Goal: Book appointment/travel/reservation

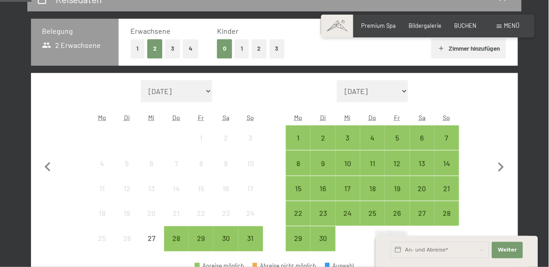
scroll to position [189, 0]
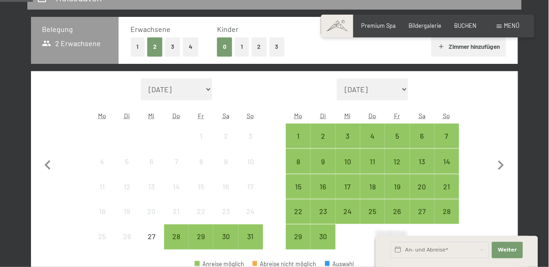
click at [198, 88] on select "[DATE] [DATE] Oktober 2025 [DATE] Dezember 2025 Januar 2026 Februar 2026 März 2…" at bounding box center [176, 89] width 71 height 22
select select "[DATE]"
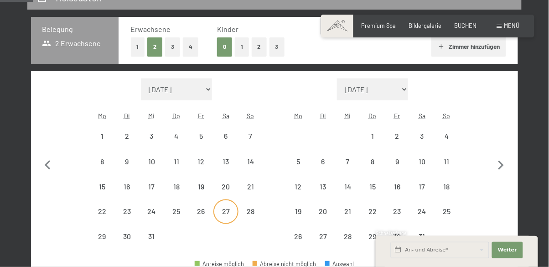
click at [226, 214] on div "27" at bounding box center [225, 219] width 23 height 23
select select "[DATE]"
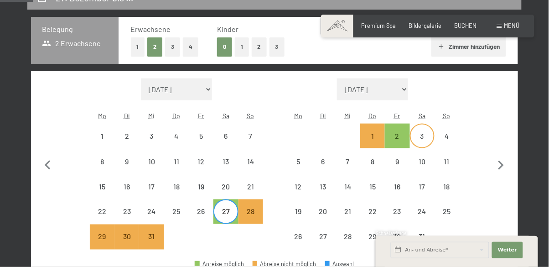
click at [427, 136] on div "3" at bounding box center [422, 143] width 23 height 23
select select "[DATE]"
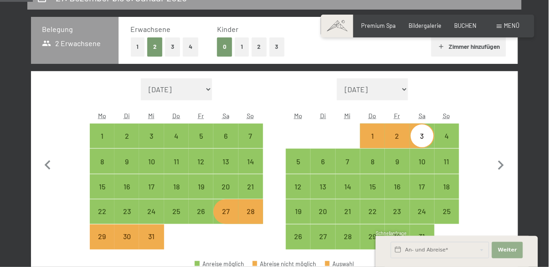
click at [509, 247] on span "Weiter" at bounding box center [507, 249] width 19 height 7
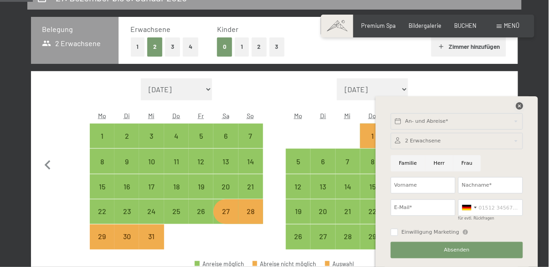
click at [521, 102] on icon at bounding box center [519, 105] width 7 height 7
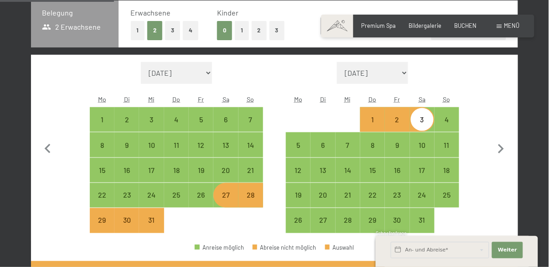
scroll to position [215, 0]
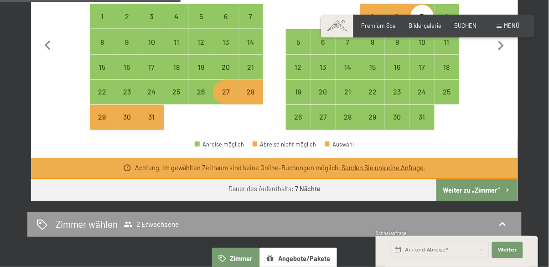
click at [484, 195] on button "Weiter zu „Zimmer“" at bounding box center [478, 190] width 82 height 22
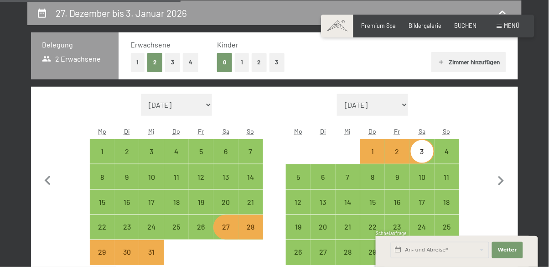
select select "[DATE]"
